Goal: Transaction & Acquisition: Subscribe to service/newsletter

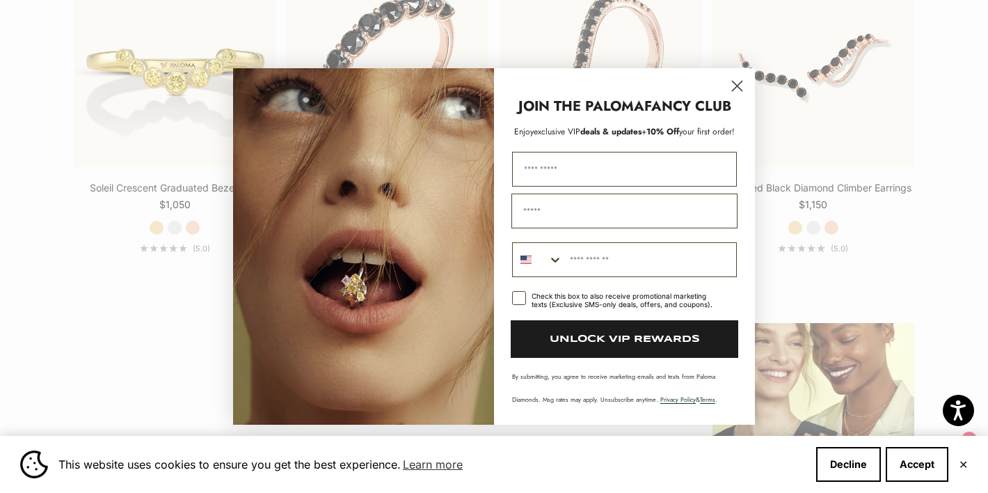
scroll to position [1522, 0]
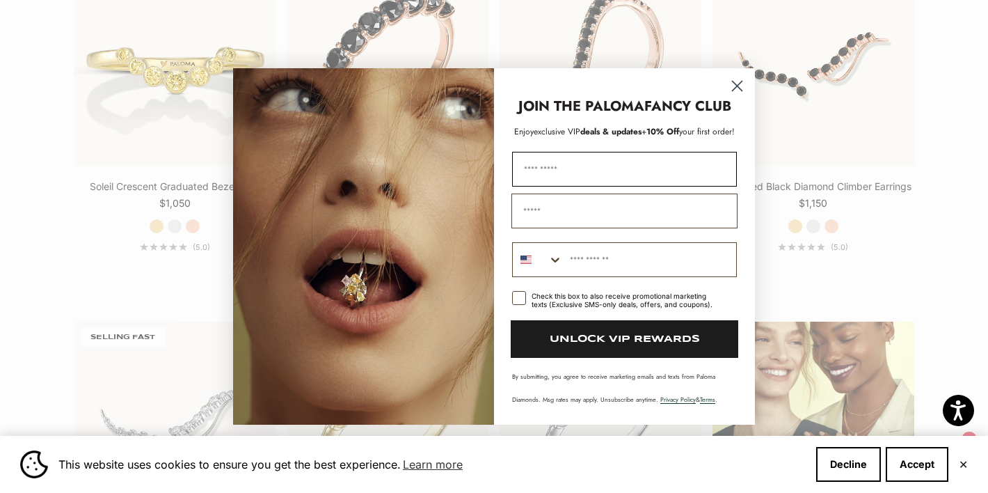
click at [569, 161] on input "First Name" at bounding box center [624, 169] width 225 height 35
type input "*******"
type input "**********"
click at [519, 298] on rect "POPUP Form" at bounding box center [519, 298] width 13 height 13
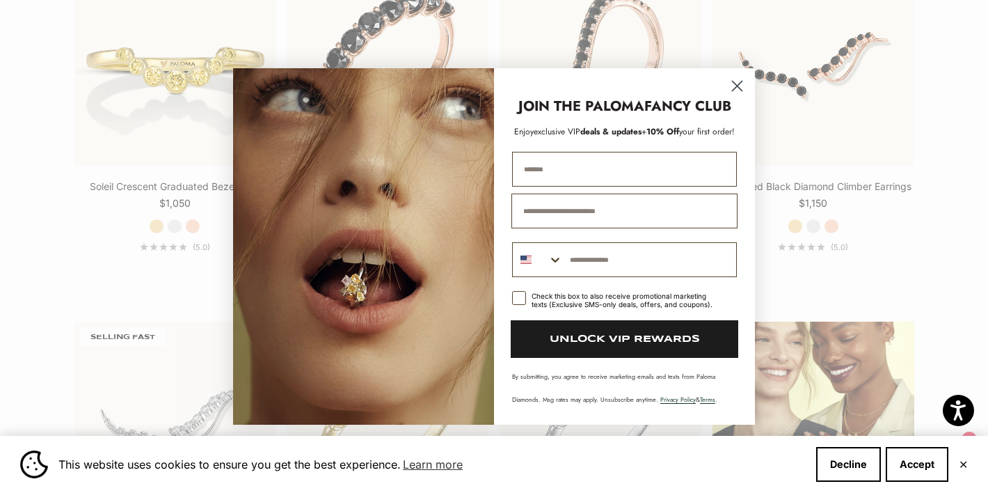
click at [627, 344] on button "UNLOCK VIP REWARDS" at bounding box center [625, 339] width 228 height 38
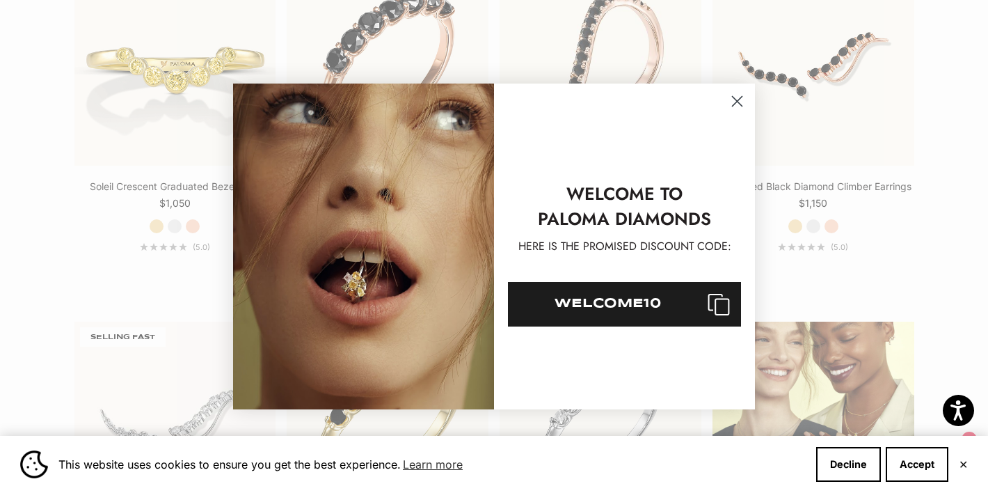
click at [644, 302] on div "WELCOME10" at bounding box center [607, 303] width 177 height 13
click at [741, 97] on icon "Close dialog" at bounding box center [738, 102] width 10 height 10
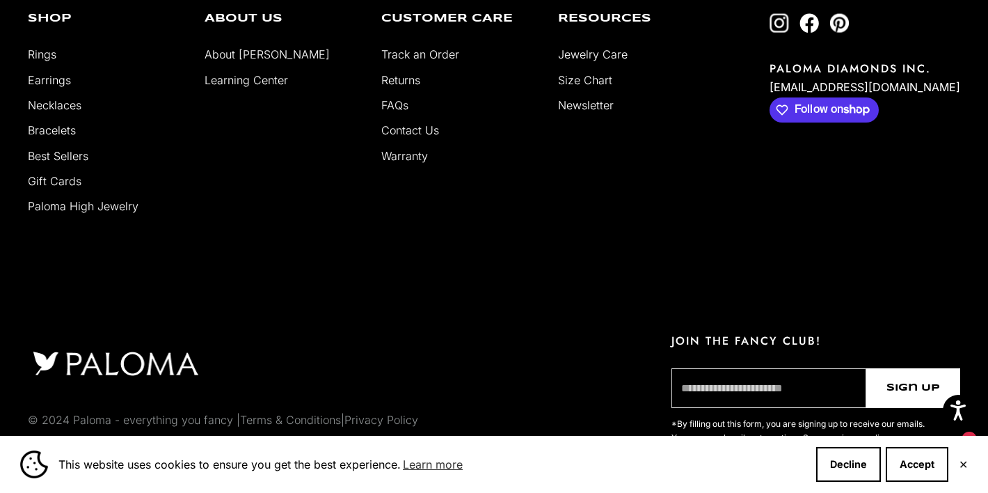
scroll to position [3306, 0]
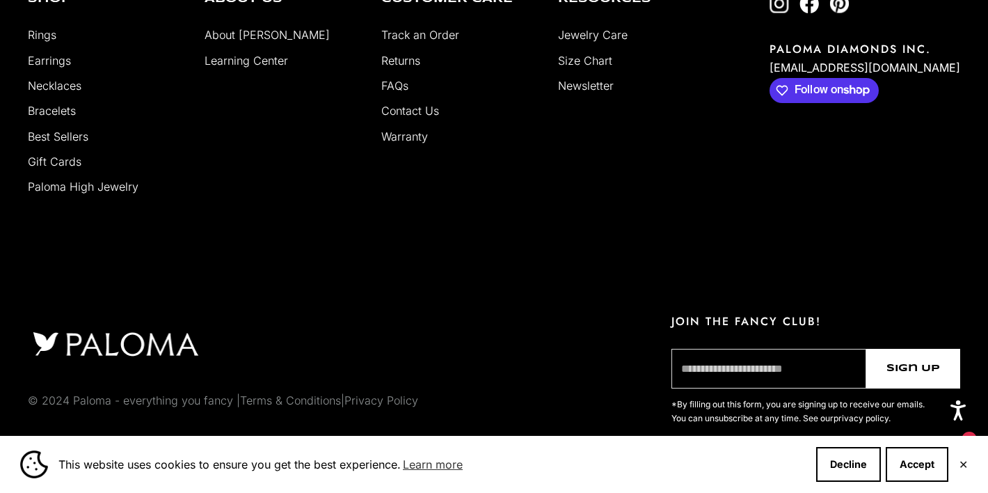
click at [710, 369] on input "email" at bounding box center [768, 369] width 195 height 40
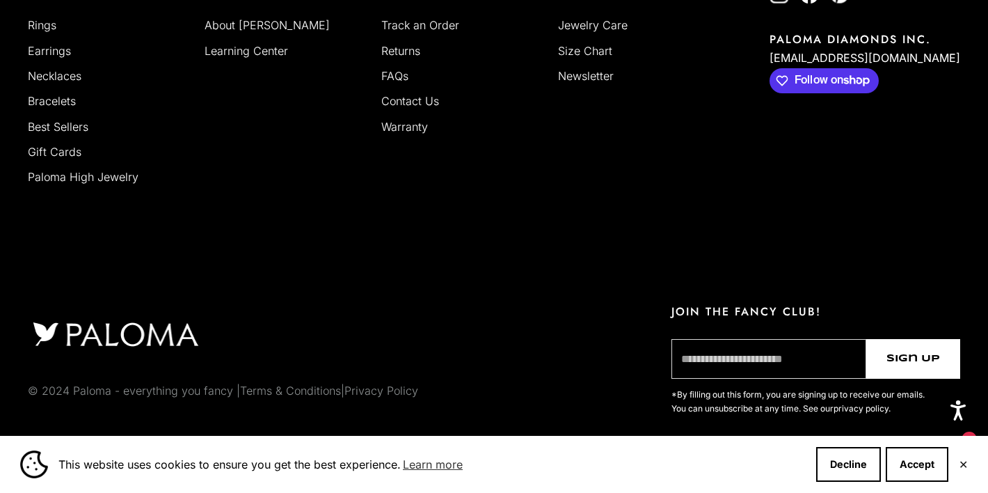
click at [753, 372] on input "email" at bounding box center [768, 359] width 195 height 40
type input "**********"
click at [912, 367] on span "Sign Up" at bounding box center [913, 359] width 54 height 16
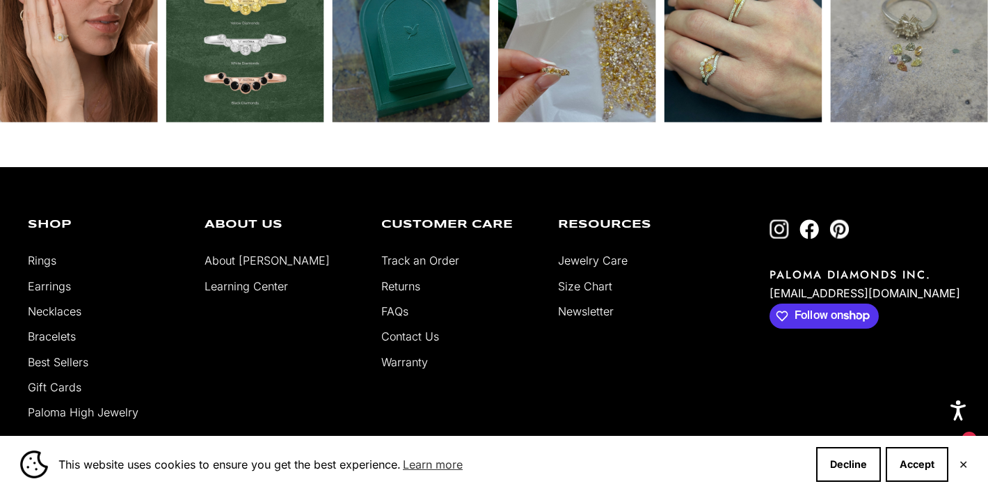
scroll to position [3073, 0]
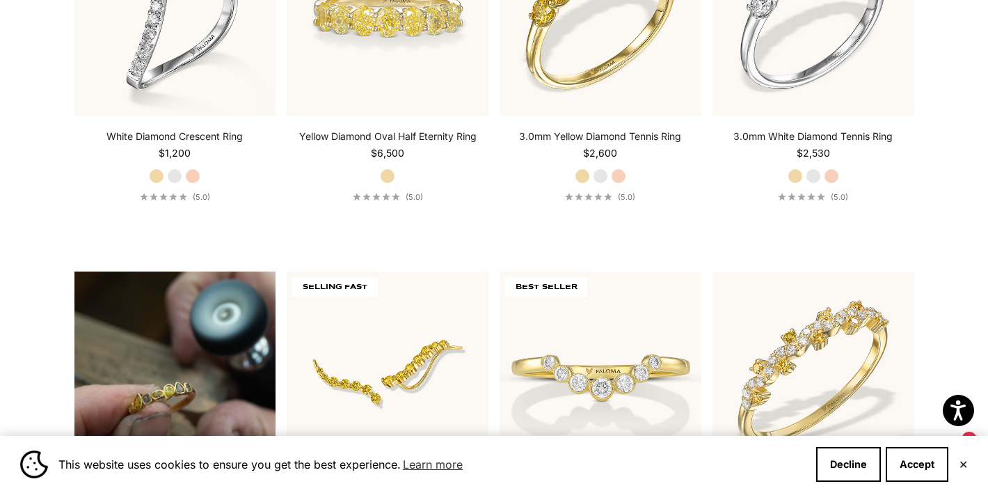
scroll to position [846, 0]
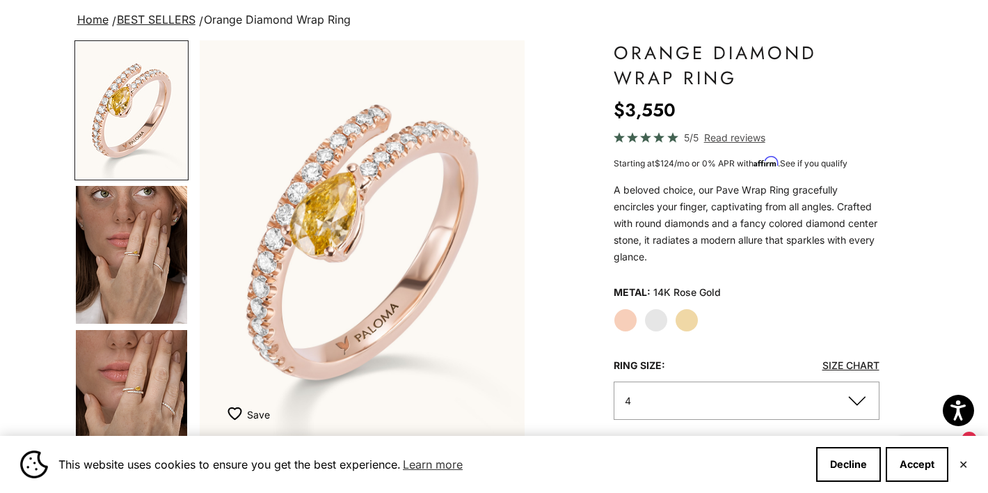
scroll to position [102, 0]
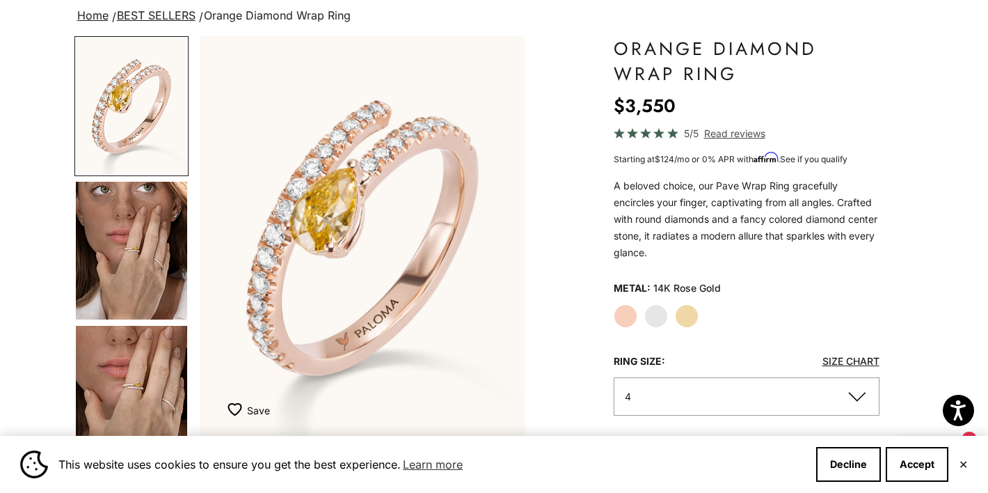
click at [659, 316] on label "White Gold" at bounding box center [656, 316] width 24 height 24
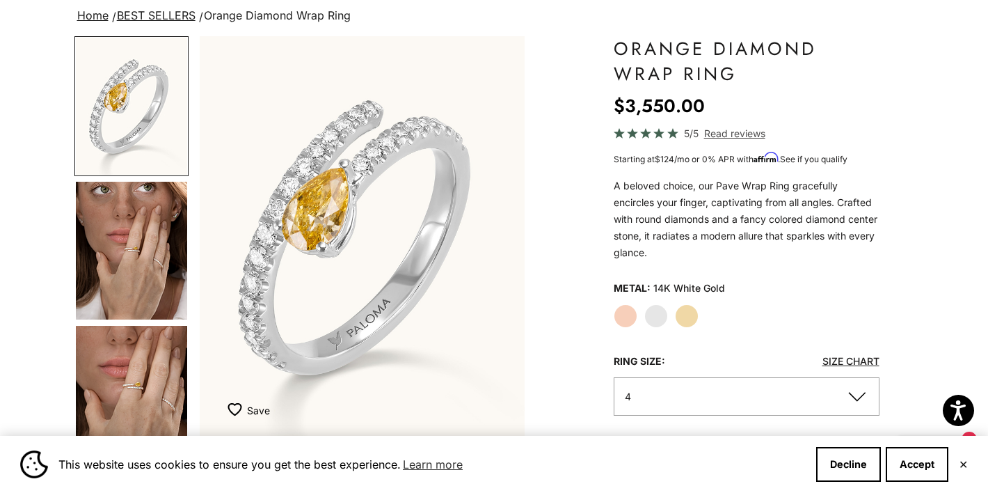
click at [696, 317] on label "Yellow Gold" at bounding box center [687, 316] width 24 height 24
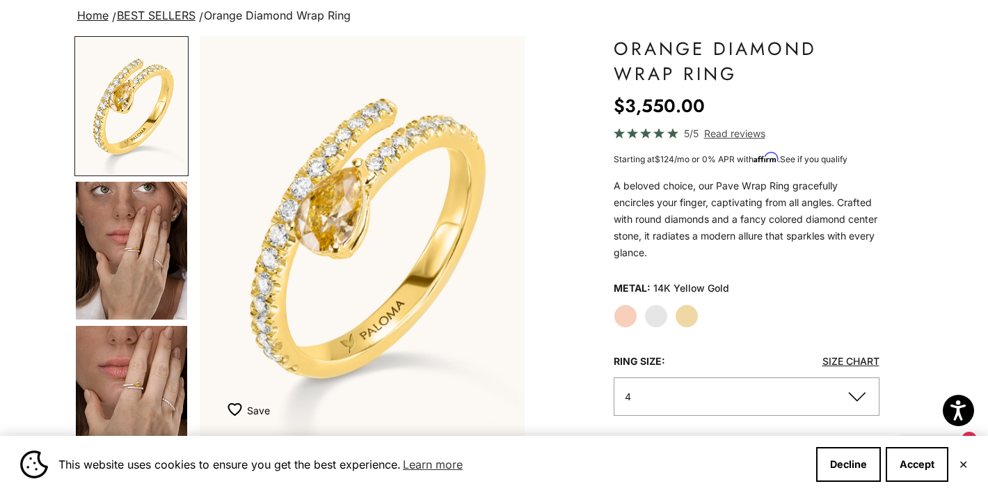
click at [626, 317] on label "Rose Gold" at bounding box center [626, 316] width 24 height 24
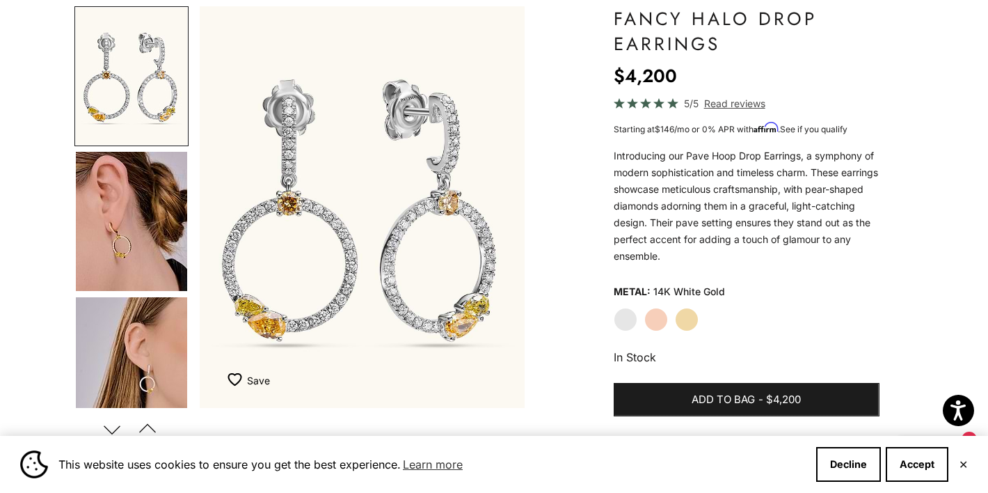
scroll to position [134, 0]
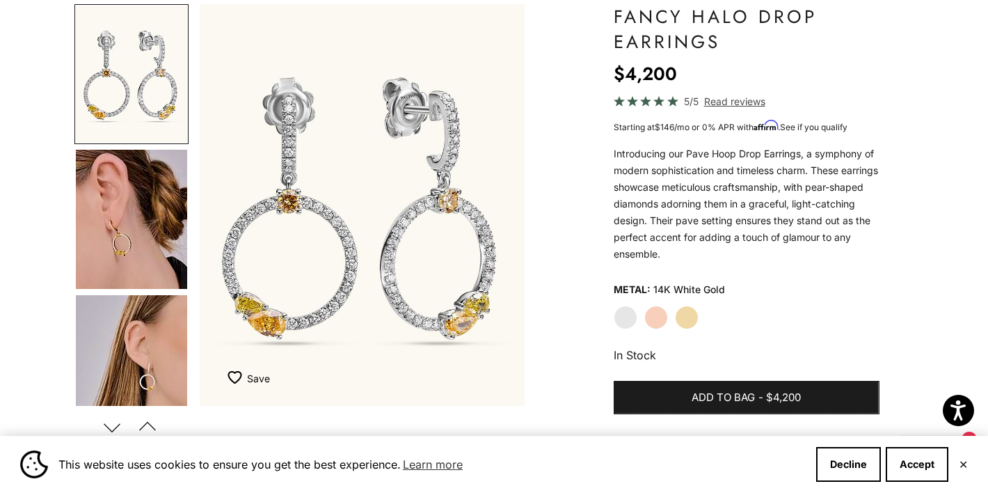
click at [657, 318] on label "Rose Gold" at bounding box center [656, 317] width 24 height 24
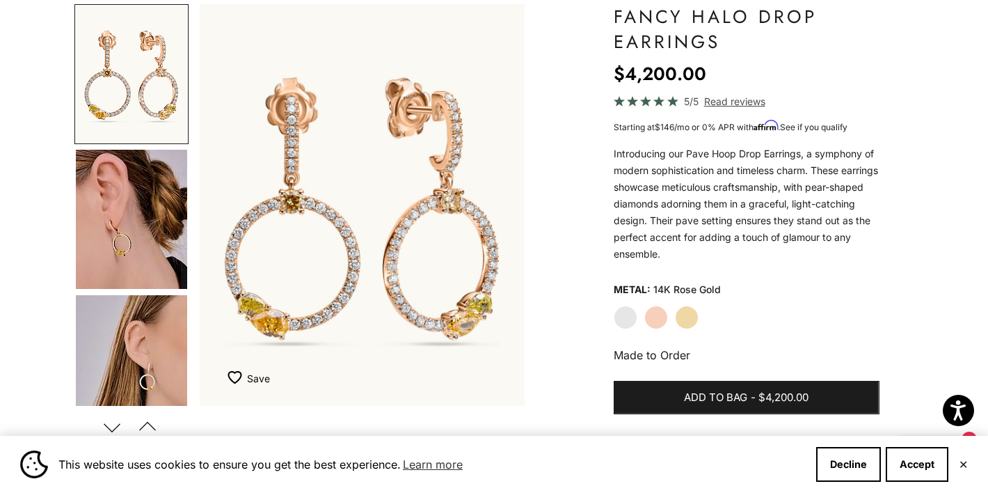
click at [687, 319] on label "Yellow Gold" at bounding box center [687, 317] width 24 height 24
